Goal: Task Accomplishment & Management: Manage account settings

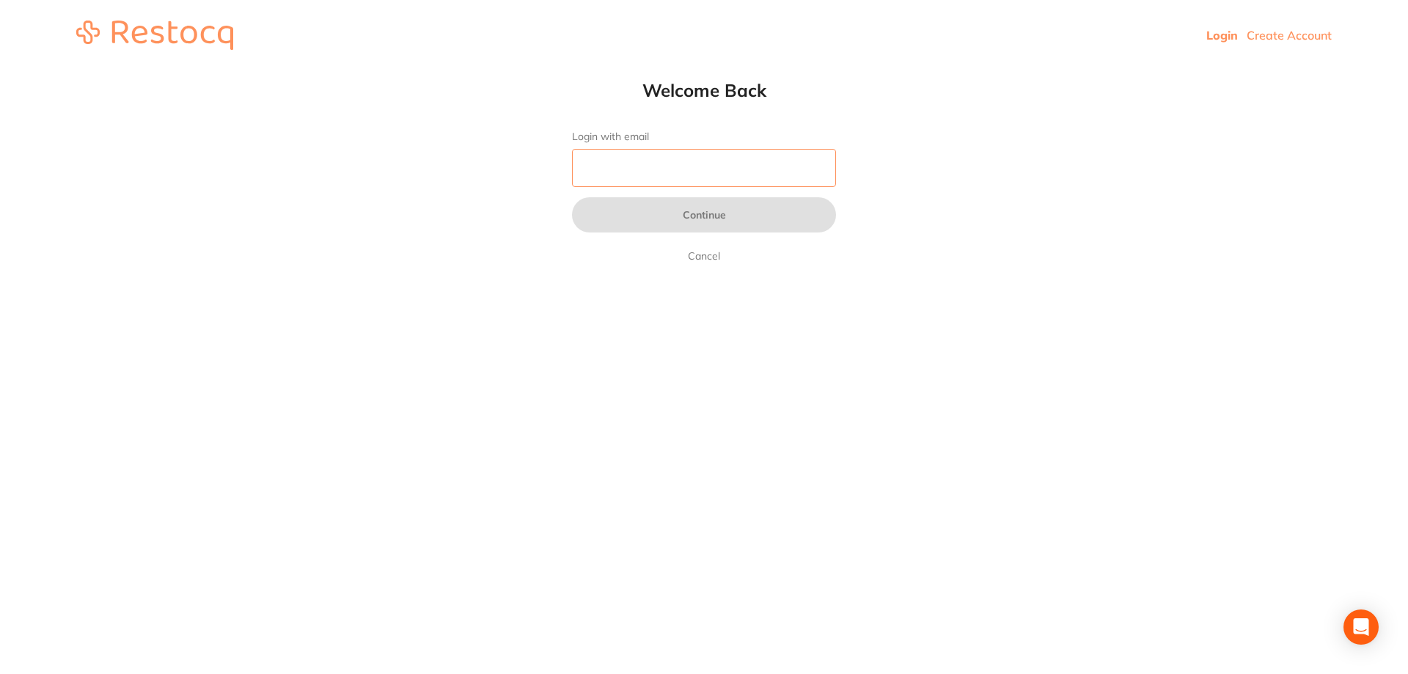
click at [811, 176] on input "Login with email" at bounding box center [704, 168] width 264 height 38
type input "[EMAIL_ADDRESS][DOMAIN_NAME]"
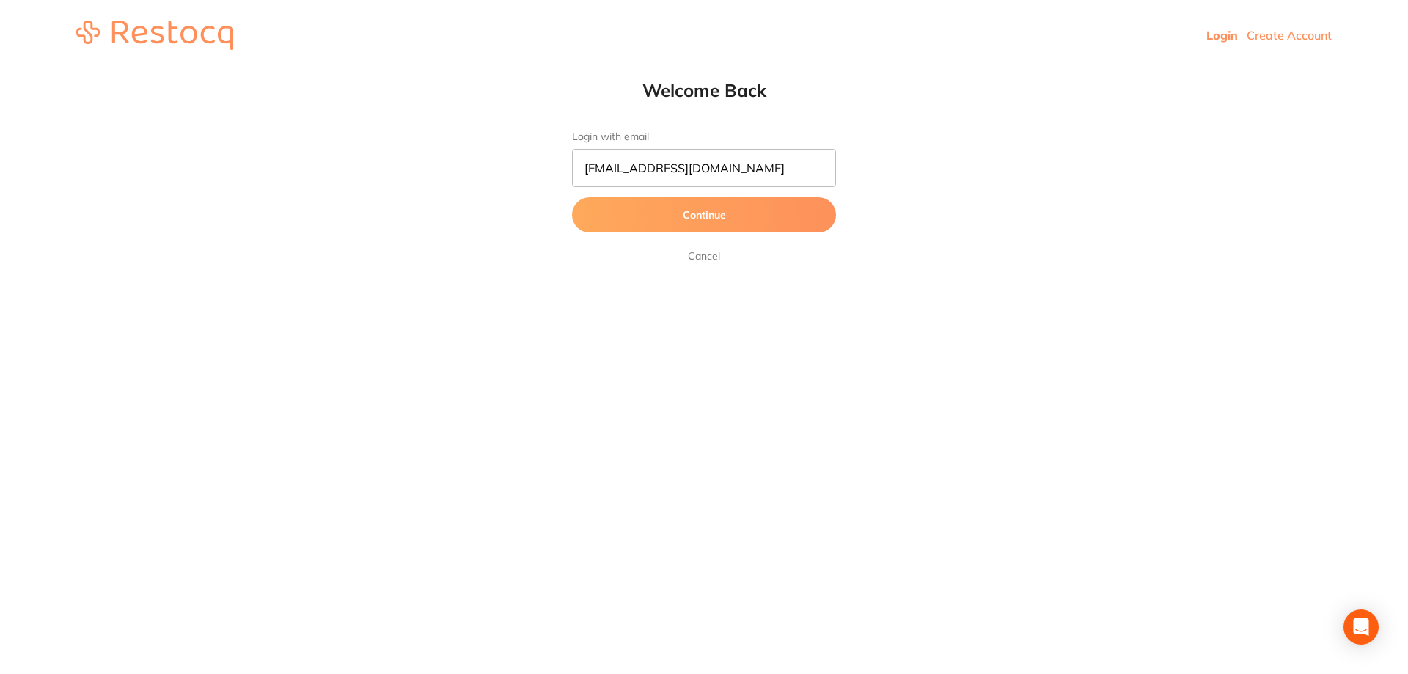
click at [723, 219] on button "Continue" at bounding box center [704, 214] width 264 height 35
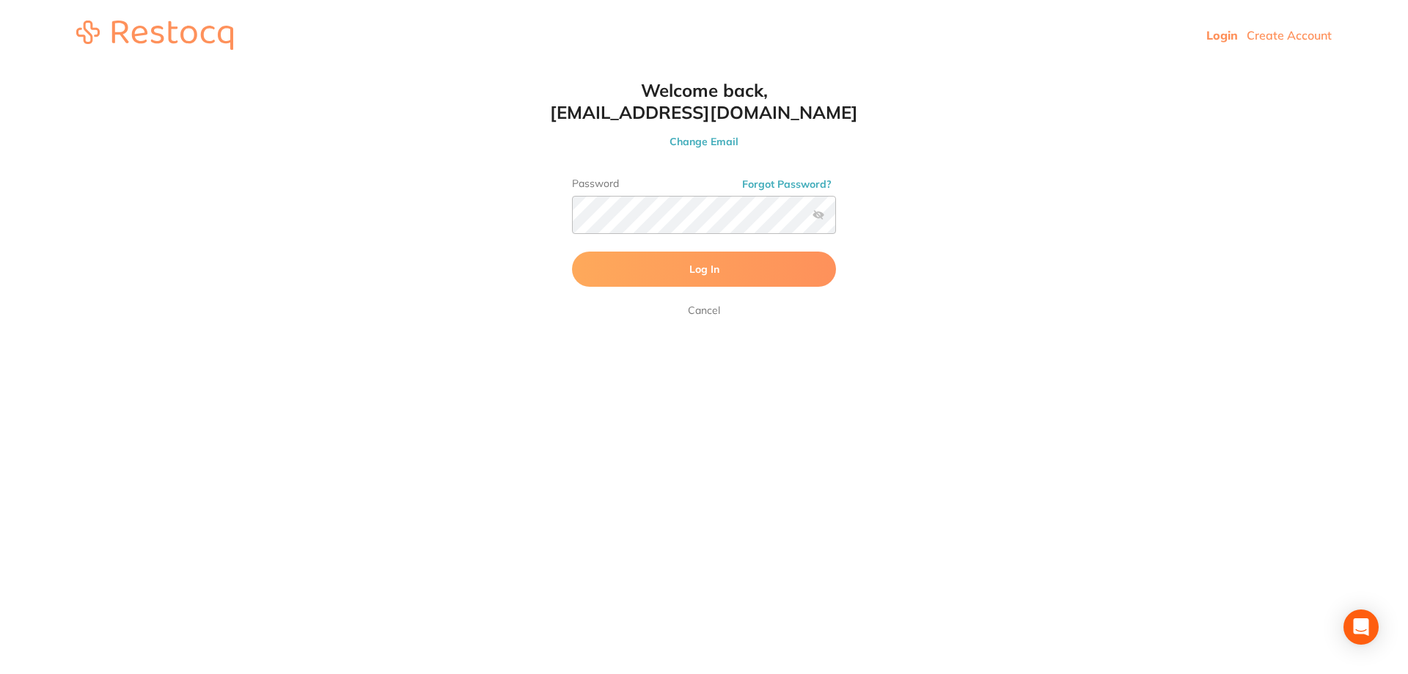
click at [683, 271] on button "Log In" at bounding box center [704, 268] width 264 height 35
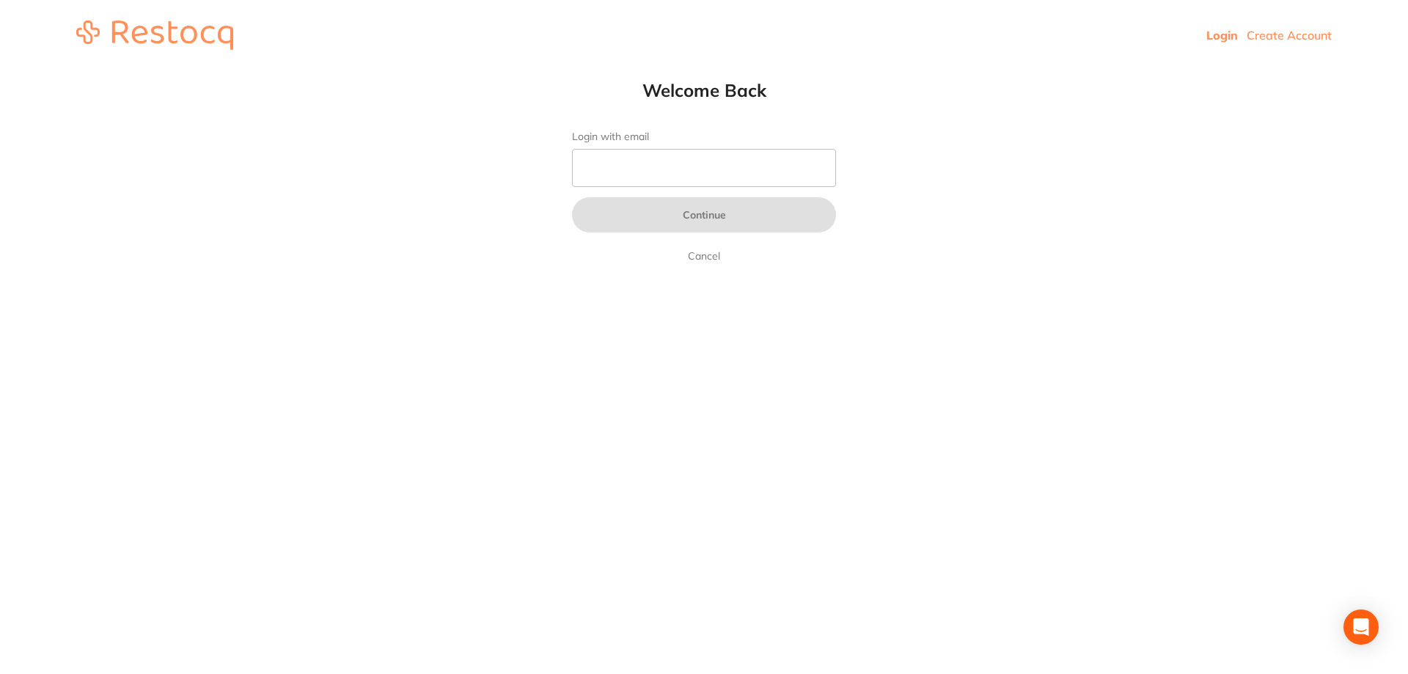
click at [760, 188] on form "Login with email Continue Cancel" at bounding box center [704, 198] width 264 height 134
click at [761, 177] on input "Login with email" at bounding box center [704, 168] width 264 height 38
type input "[EMAIL_ADDRESS][DOMAIN_NAME]"
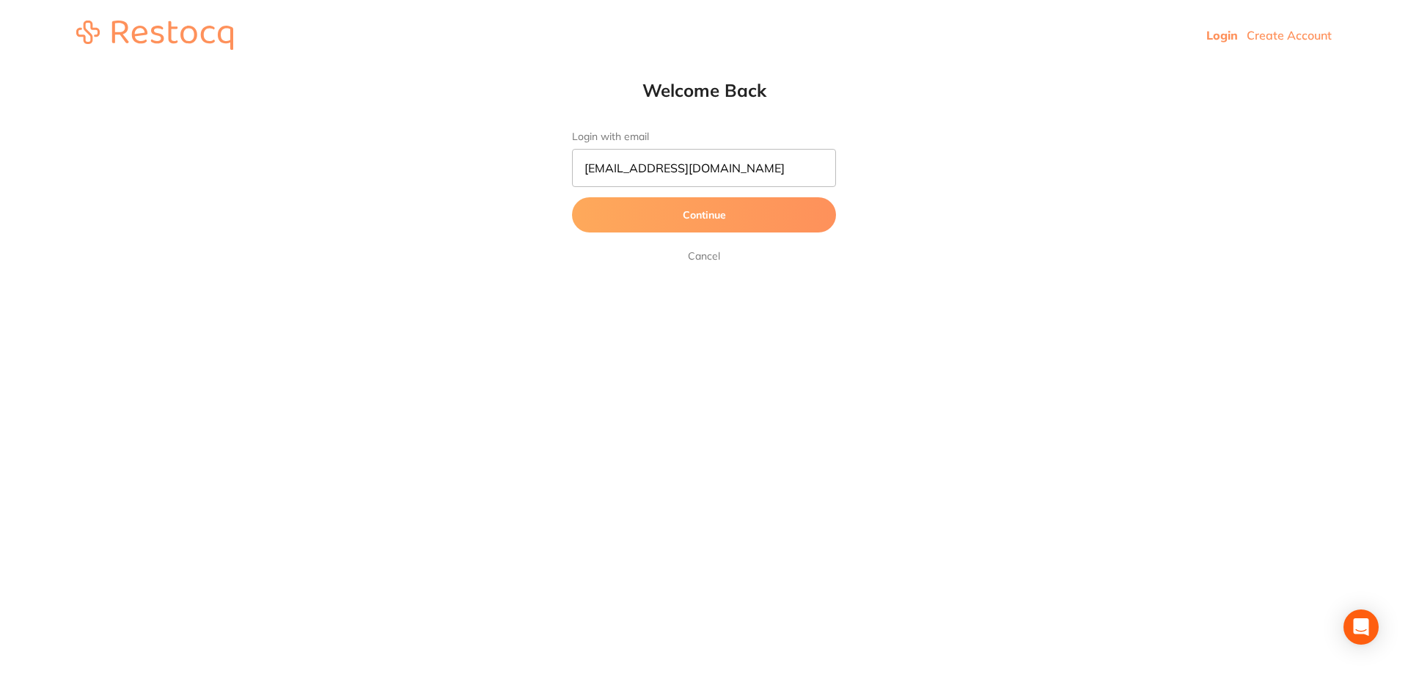
click at [685, 213] on button "Continue" at bounding box center [704, 214] width 264 height 35
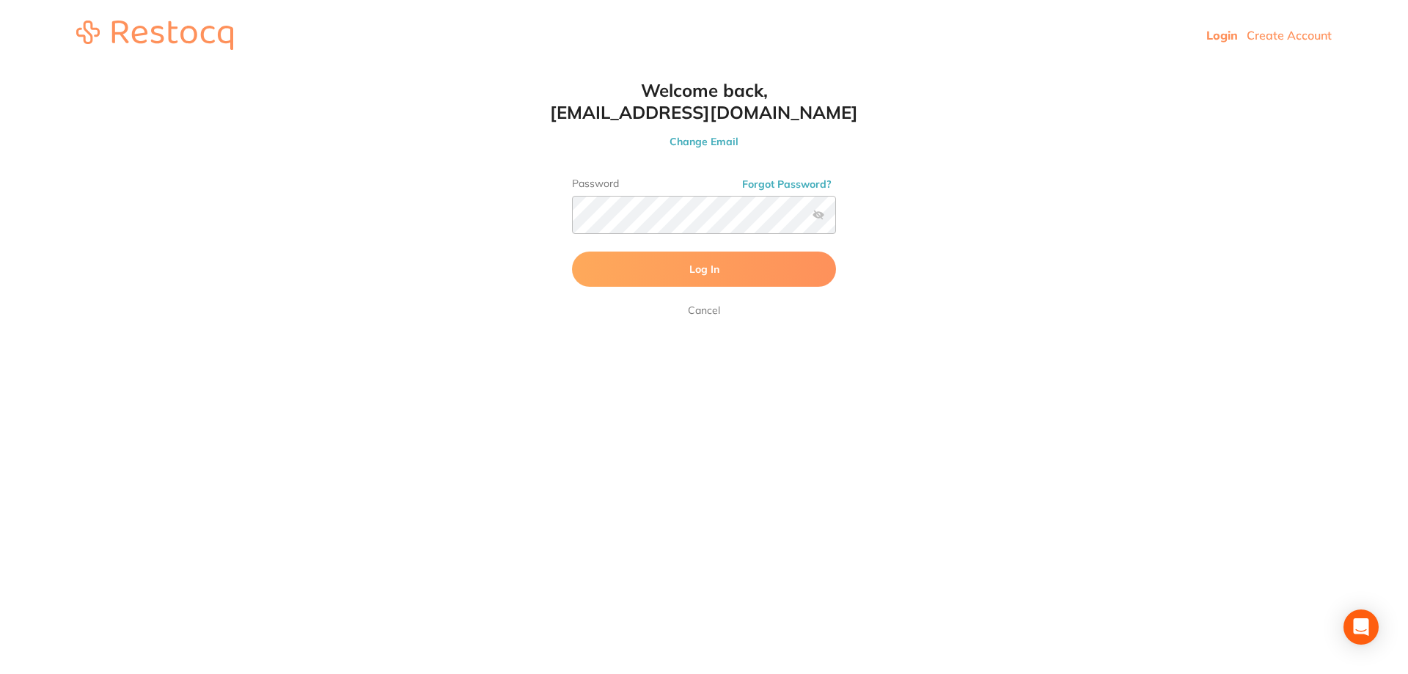
click at [628, 272] on button "Log In" at bounding box center [704, 268] width 264 height 35
